Goal: Task Accomplishment & Management: Use online tool/utility

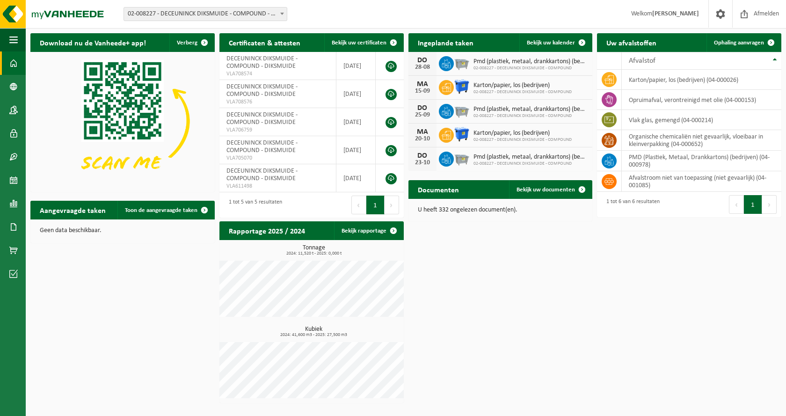
click at [228, 14] on span "02-008227 - DECEUNINCK DIKSMUIDE - COMPOUND - DIKSMUIDE" at bounding box center [205, 13] width 163 height 13
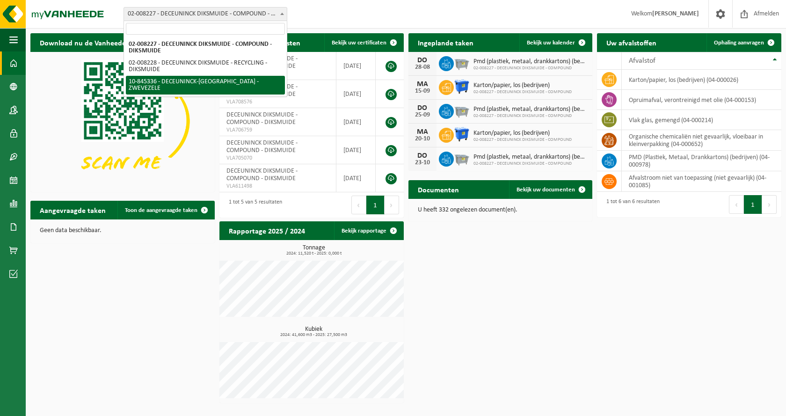
select select "93507"
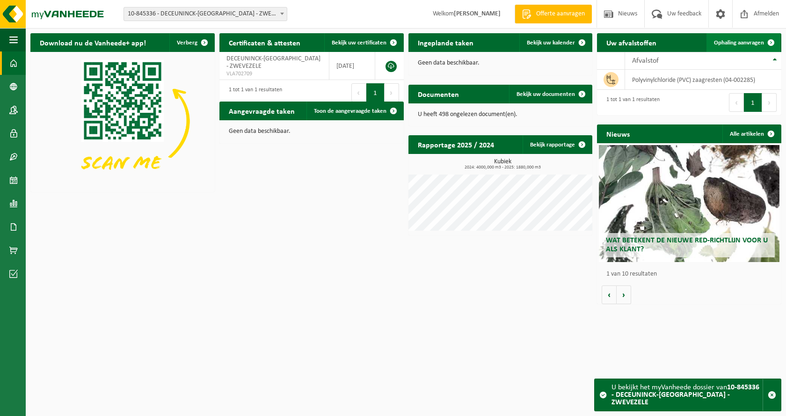
click at [736, 41] on span "Ophaling aanvragen" at bounding box center [739, 43] width 50 height 6
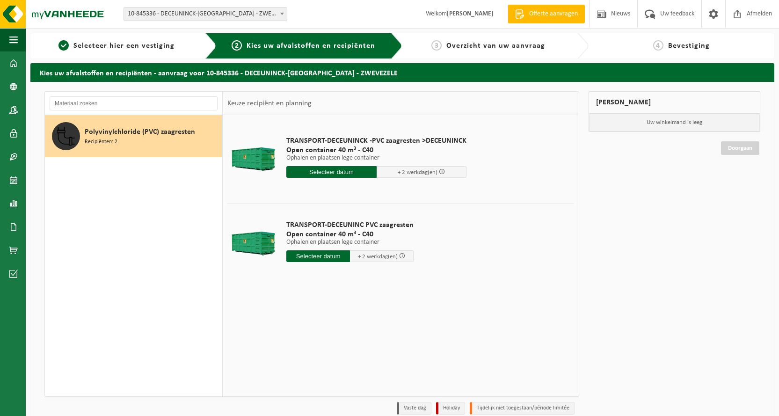
click at [346, 173] on input "text" at bounding box center [331, 172] width 90 height 12
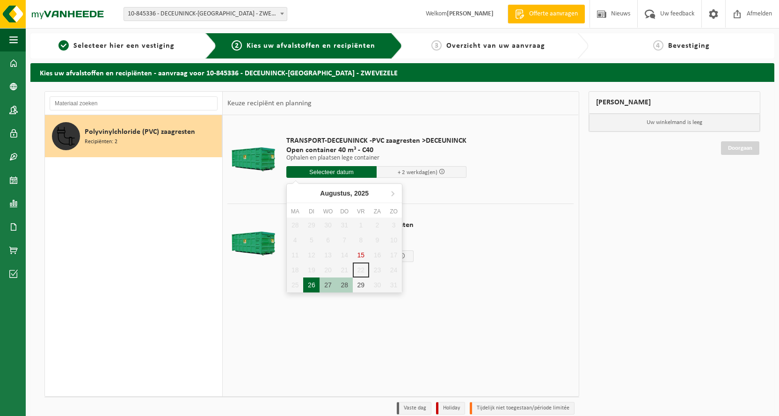
click at [311, 285] on div "26" at bounding box center [311, 284] width 16 height 15
type input "Van 2025-08-26"
type input "2025-08-26"
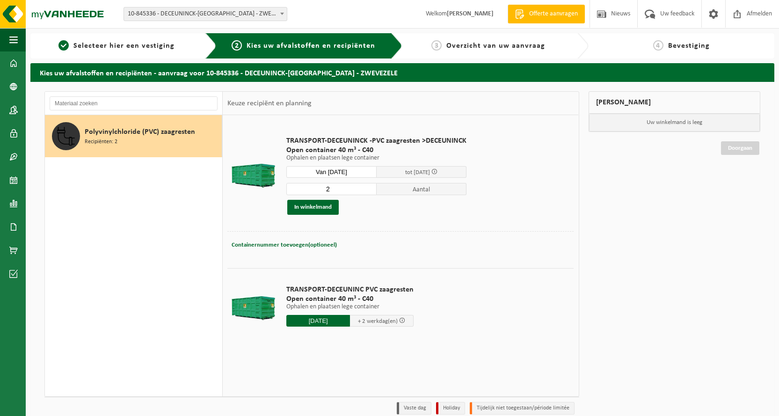
click at [369, 188] on input "2" at bounding box center [331, 189] width 90 height 12
type input "3"
click at [369, 188] on input "3" at bounding box center [331, 189] width 90 height 12
click at [326, 208] on button "In winkelmand" at bounding box center [312, 207] width 51 height 15
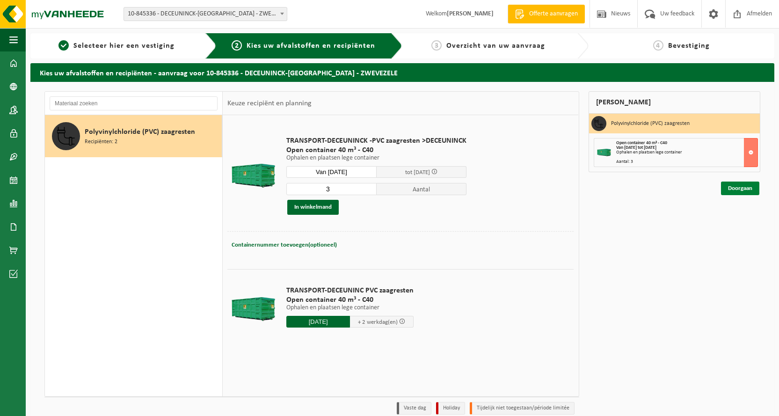
click at [743, 186] on link "Doorgaan" at bounding box center [740, 189] width 38 height 14
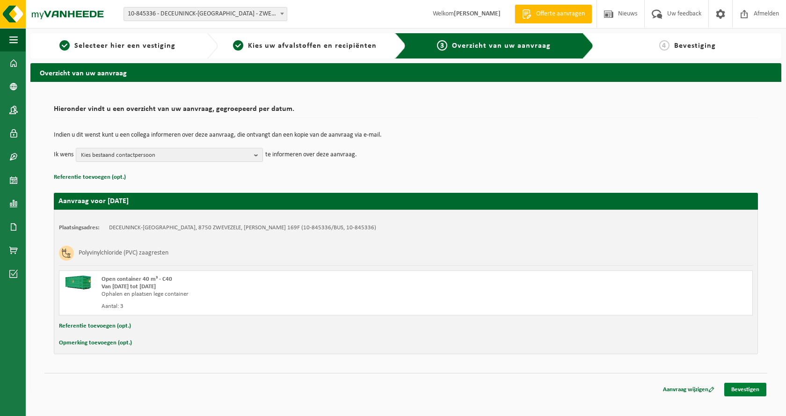
click at [748, 386] on link "Bevestigen" at bounding box center [745, 390] width 42 height 14
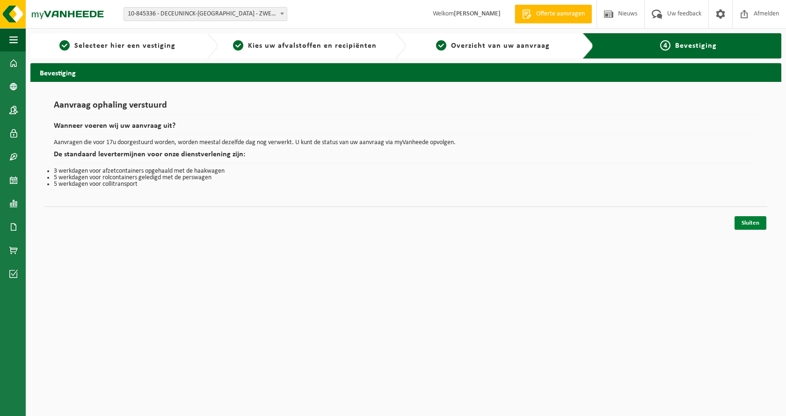
click at [766, 223] on link "Sluiten" at bounding box center [751, 223] width 32 height 14
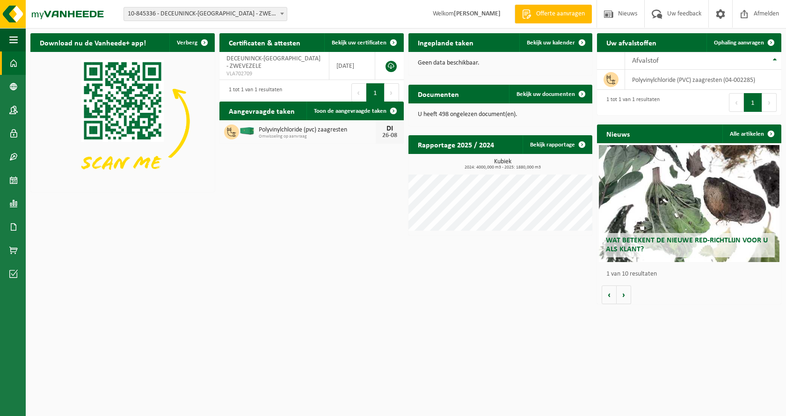
click at [279, 278] on div "Download nu de Vanheede+ app! Verberg Certificaten & attesten Bekijk uw certifi…" at bounding box center [406, 169] width 756 height 280
